Goal: Navigation & Orientation: Find specific page/section

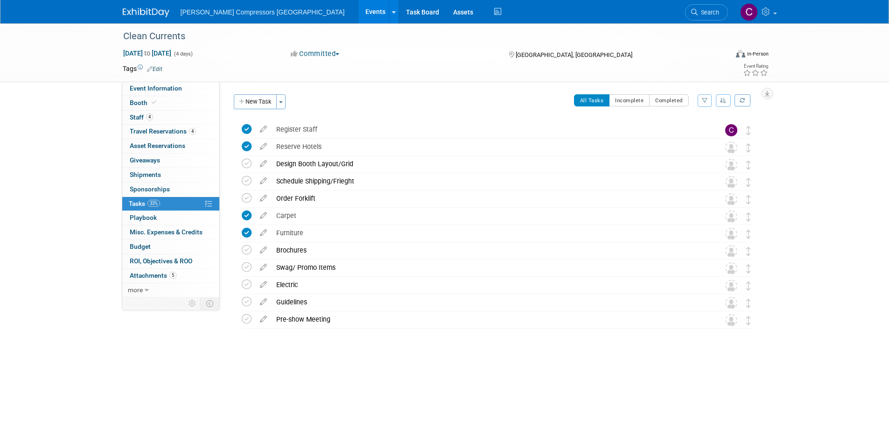
click at [358, 12] on link "Events" at bounding box center [375, 11] width 34 height 23
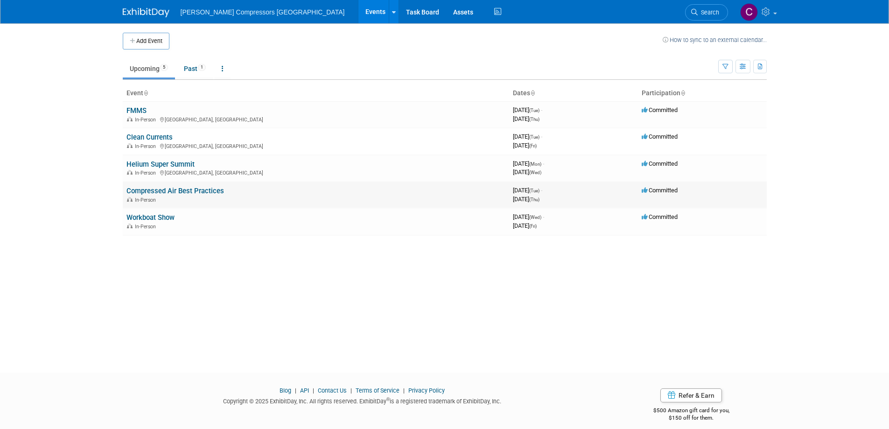
click at [172, 189] on link "Compressed Air Best Practices" at bounding box center [174, 191] width 97 height 8
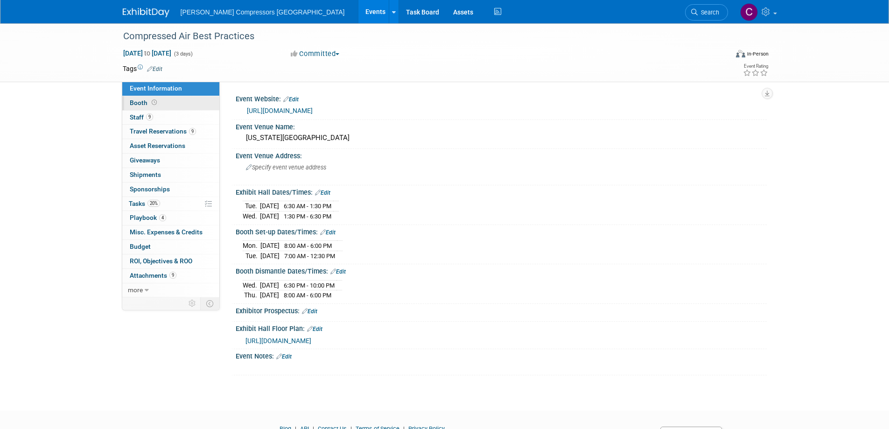
click at [138, 104] on span "Booth" at bounding box center [144, 102] width 29 height 7
